Goal: Task Accomplishment & Management: Manage account settings

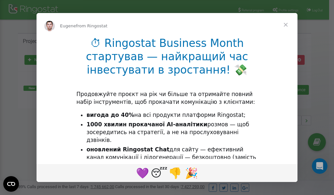
click at [135, 136] on li "1000 хвилин прокачаної AI-аналітики розмов — щоб зосередитись на стратегії, а н…" at bounding box center [171, 132] width 171 height 23
click at [284, 7] on div "Intercom messenger" at bounding box center [167, 97] width 334 height 195
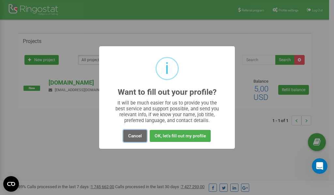
click at [137, 134] on button "Cancel" at bounding box center [134, 136] width 23 height 12
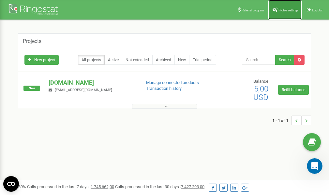
click at [288, 10] on span "Profile settings" at bounding box center [289, 10] width 20 height 4
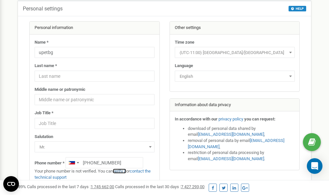
click at [125, 171] on link "verify it" at bounding box center [119, 171] width 13 height 5
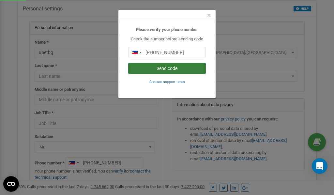
click at [168, 70] on button "Send code" at bounding box center [167, 68] width 78 height 11
